Goal: Task Accomplishment & Management: Manage account settings

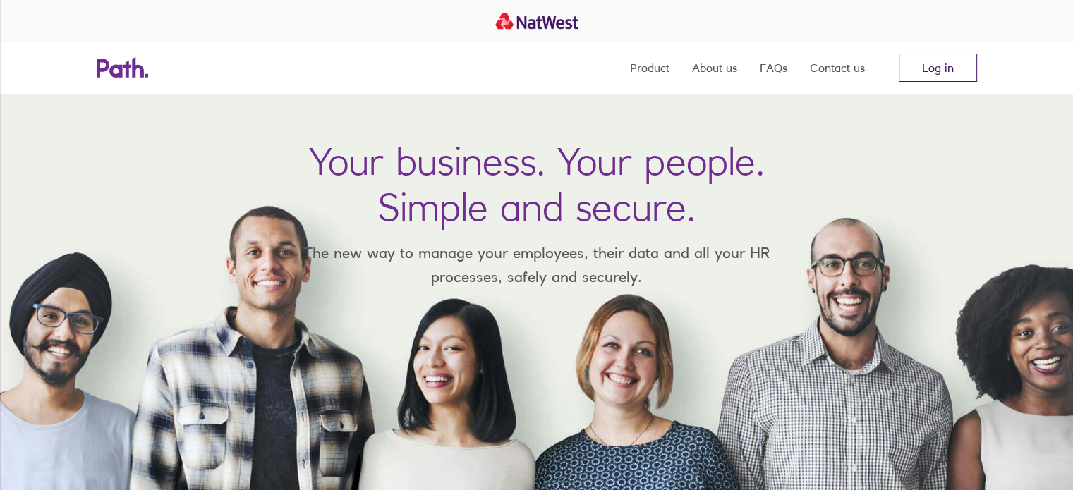
drag, startPoint x: 0, startPoint y: 0, endPoint x: 941, endPoint y: 63, distance: 943.6
click at [941, 63] on link "Log in" at bounding box center [937, 68] width 78 height 28
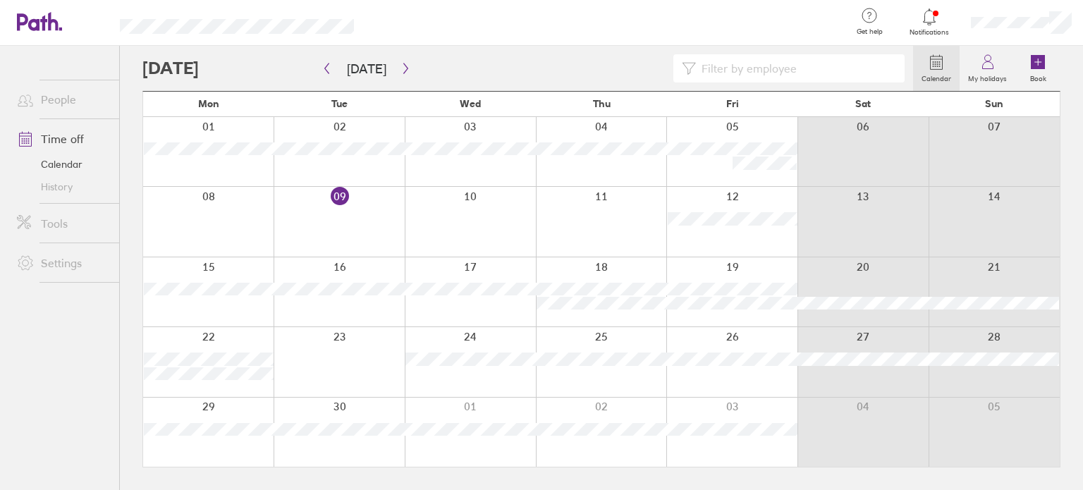
click at [70, 137] on link "Time off" at bounding box center [63, 139] width 114 height 28
click at [993, 64] on icon at bounding box center [987, 65] width 11 height 7
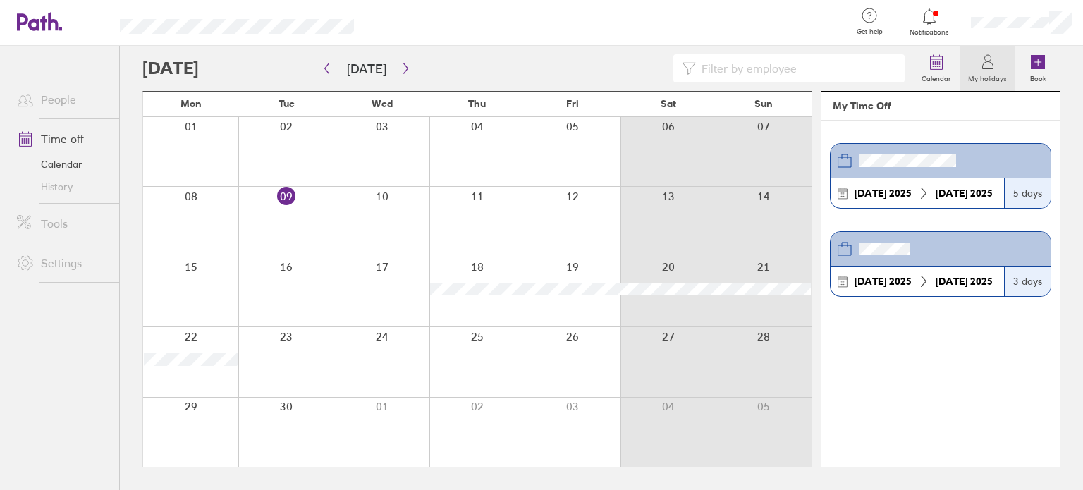
click at [898, 282] on div "[DATE]" at bounding box center [883, 281] width 68 height 11
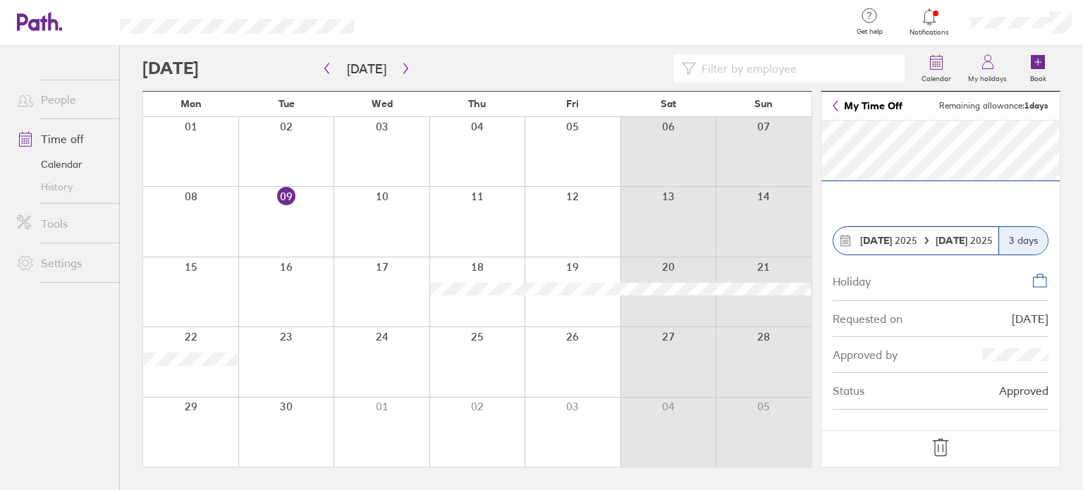
click at [1024, 246] on div "3 days" at bounding box center [1023, 241] width 49 height 28
click at [931, 66] on icon at bounding box center [937, 62] width 12 height 13
click at [1018, 247] on div "3 days" at bounding box center [1023, 241] width 49 height 28
click at [936, 446] on icon at bounding box center [940, 448] width 23 height 23
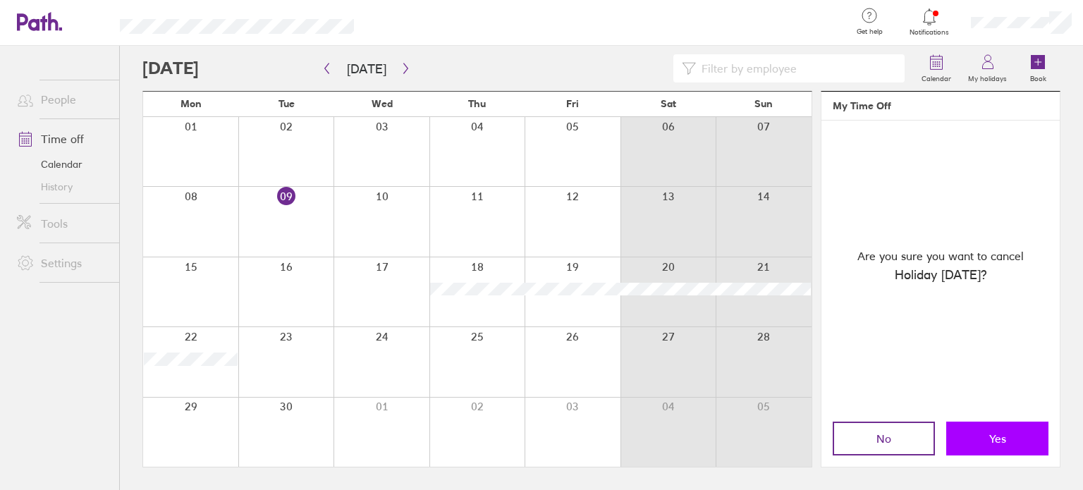
click at [999, 432] on span "Yes" at bounding box center [997, 438] width 17 height 13
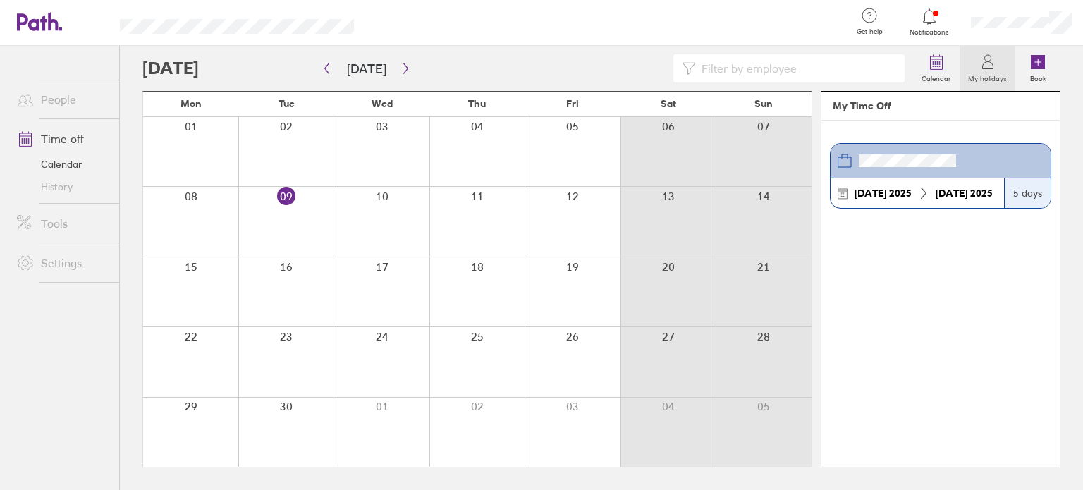
click at [375, 290] on div at bounding box center [382, 291] width 96 height 69
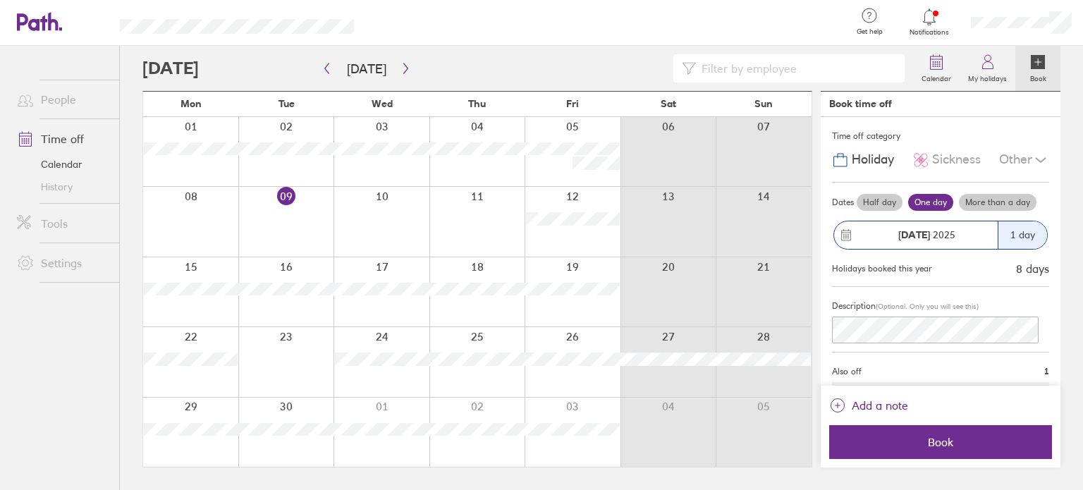
click at [1044, 68] on icon at bounding box center [1038, 62] width 14 height 14
click at [1001, 202] on label "More than a day" at bounding box center [998, 202] width 78 height 17
click at [0, 0] on input "More than a day" at bounding box center [0, 0] width 0 height 0
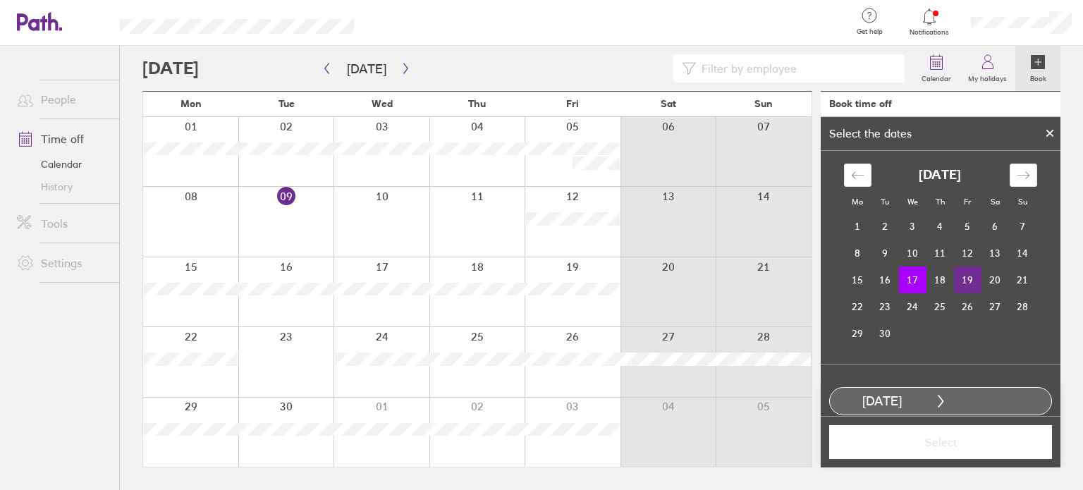
click at [956, 277] on td "19" at bounding box center [968, 280] width 28 height 27
click at [939, 453] on button "Select" at bounding box center [940, 442] width 223 height 34
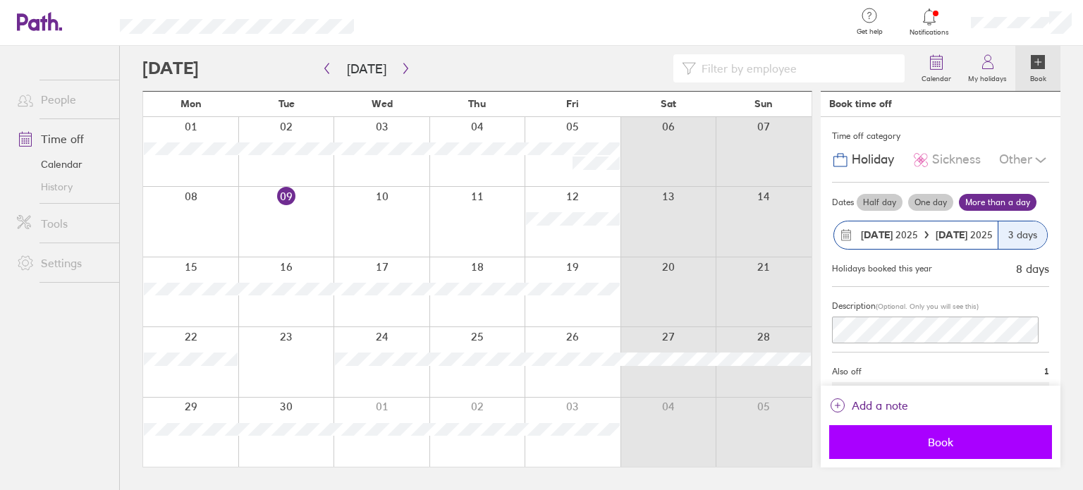
click at [915, 441] on span "Book" at bounding box center [940, 442] width 203 height 13
